Goal: Navigation & Orientation: Find specific page/section

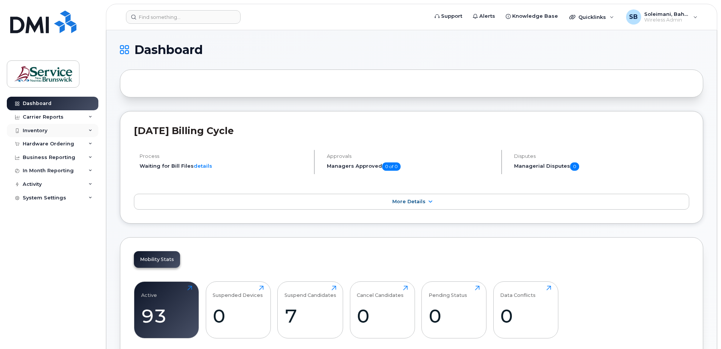
click at [68, 132] on div "Inventory" at bounding box center [53, 131] width 92 height 14
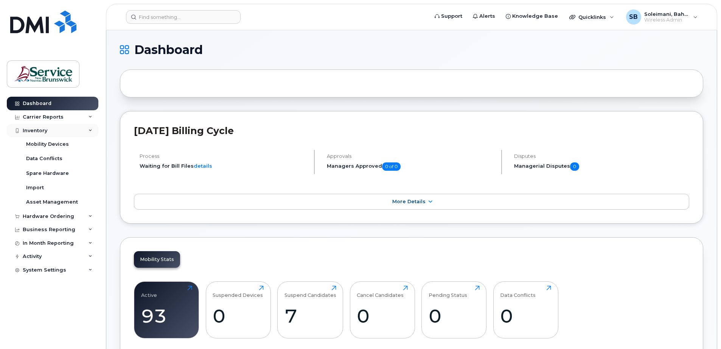
click at [91, 128] on div "Inventory" at bounding box center [53, 131] width 92 height 14
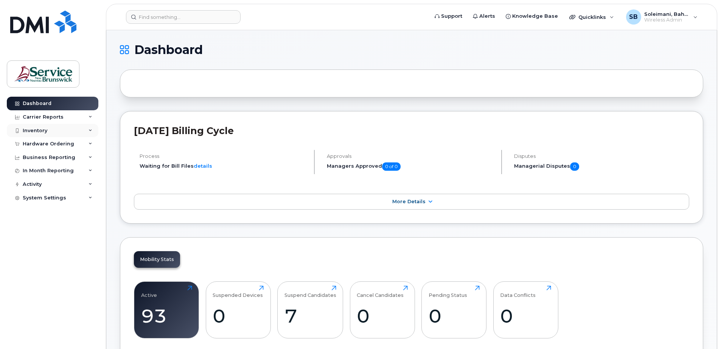
click at [91, 128] on div "Inventory" at bounding box center [53, 131] width 92 height 14
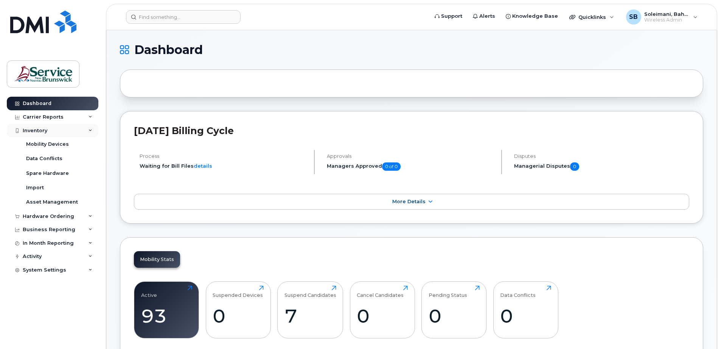
click at [36, 127] on div "Inventory" at bounding box center [53, 131] width 92 height 14
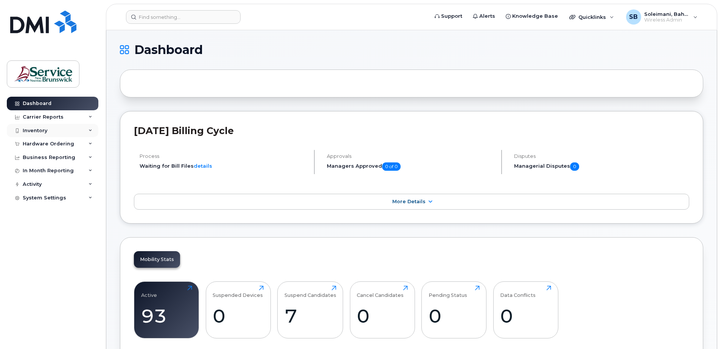
click at [53, 130] on div "Inventory" at bounding box center [53, 131] width 92 height 14
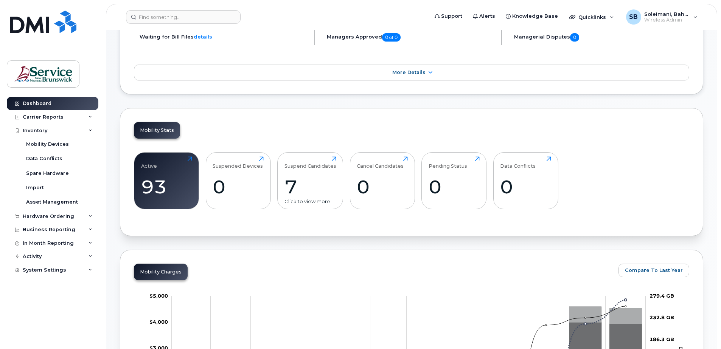
scroll to position [84, 0]
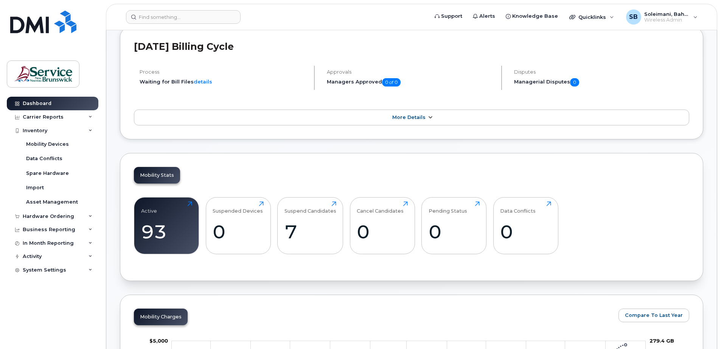
click at [399, 115] on span "More Details" at bounding box center [408, 118] width 33 height 6
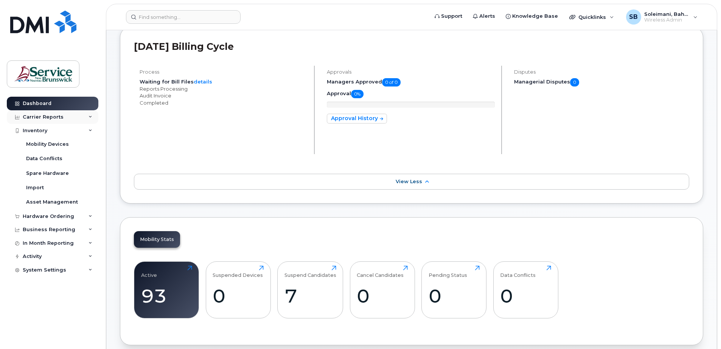
click at [66, 119] on div "Carrier Reports" at bounding box center [53, 117] width 92 height 14
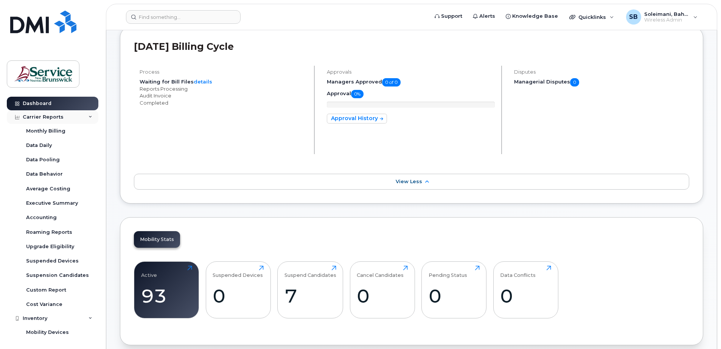
click at [66, 119] on div "Carrier Reports" at bounding box center [53, 117] width 92 height 14
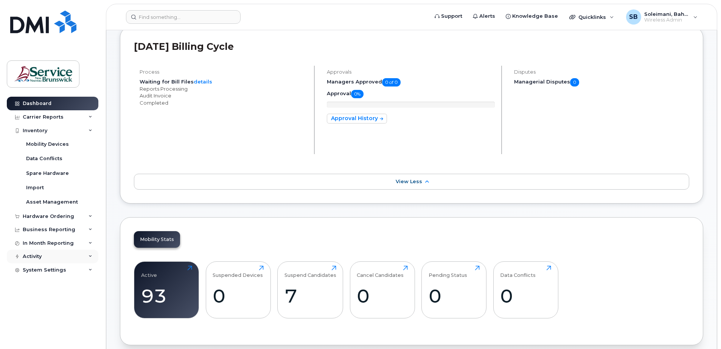
click at [64, 253] on div "Activity" at bounding box center [53, 257] width 92 height 14
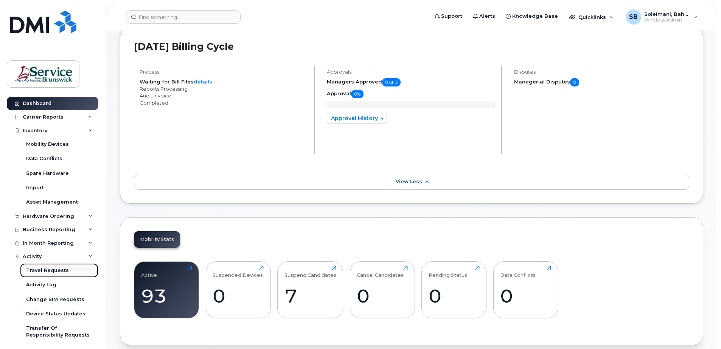
click at [65, 269] on link "Travel Requests" at bounding box center [59, 271] width 78 height 14
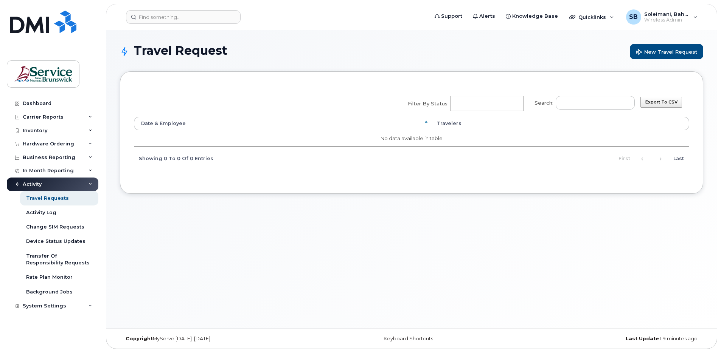
select select
click at [52, 214] on div "Activity Log" at bounding box center [41, 212] width 30 height 7
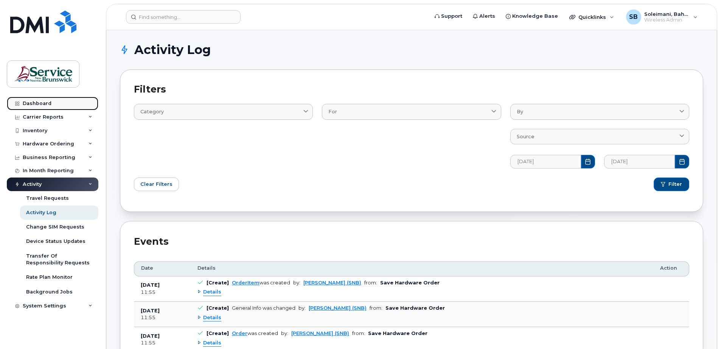
click at [42, 107] on link "Dashboard" at bounding box center [53, 104] width 92 height 14
